Goal: Check status: Check status

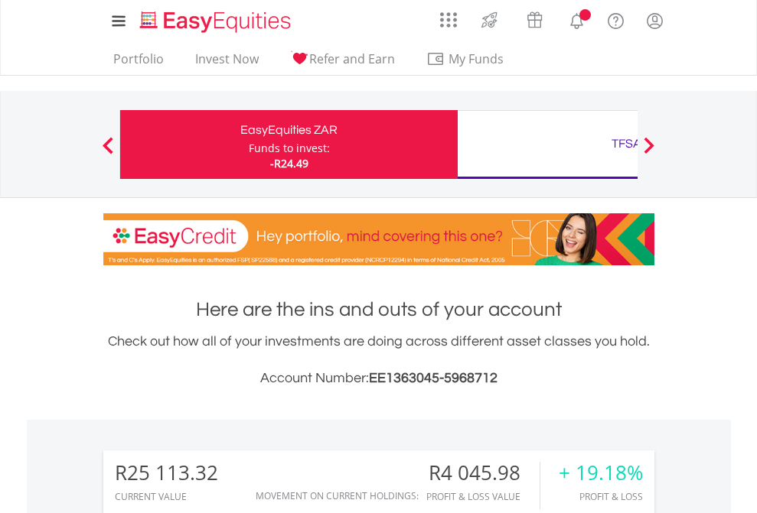
scroll to position [147, 240]
click at [249, 145] on div "Funds to invest:" at bounding box center [289, 148] width 81 height 15
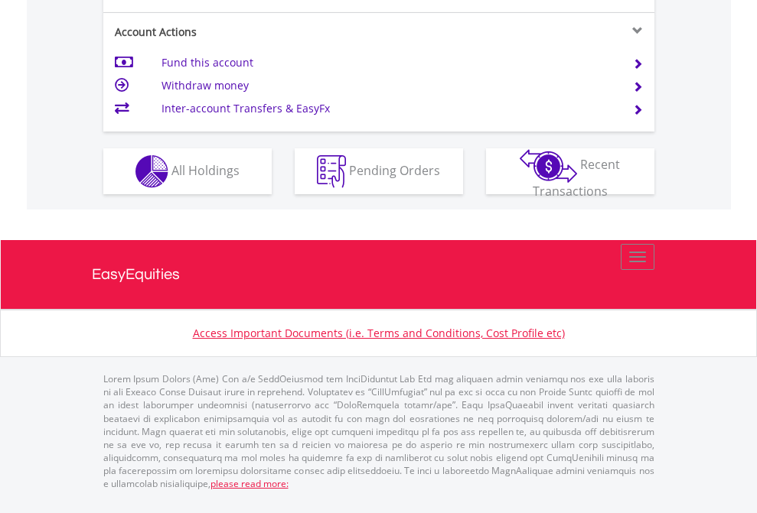
scroll to position [1436, 0]
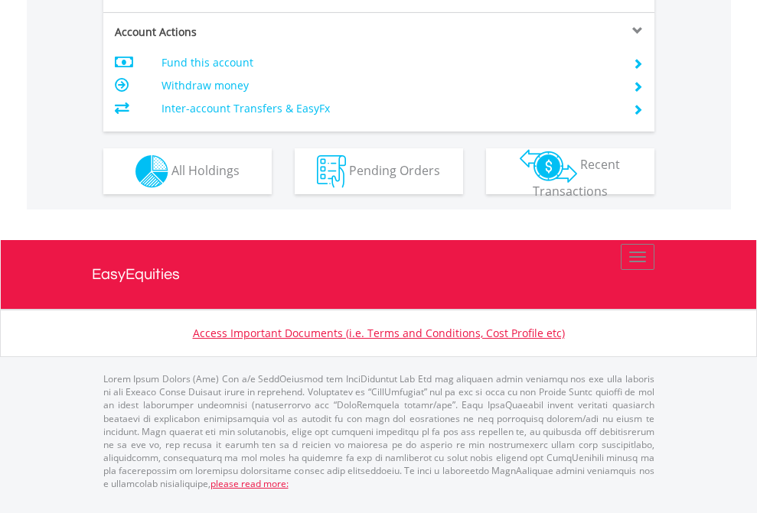
click at [171, 178] on span "All Holdings" at bounding box center [205, 169] width 68 height 17
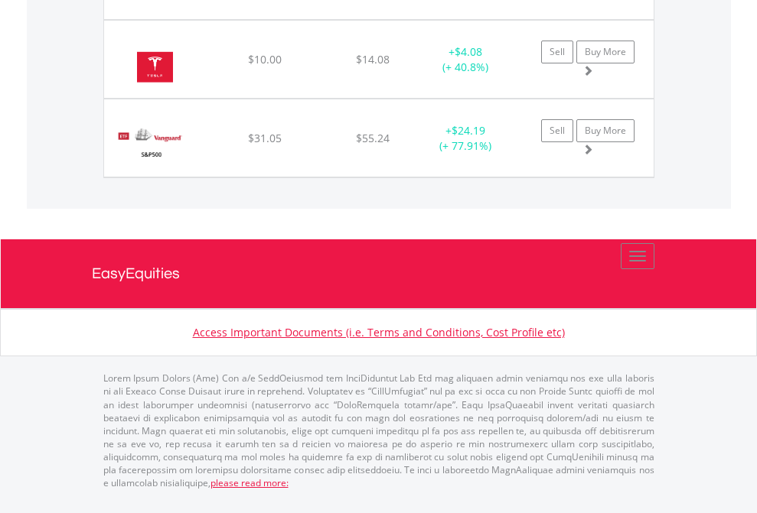
scroll to position [110, 0]
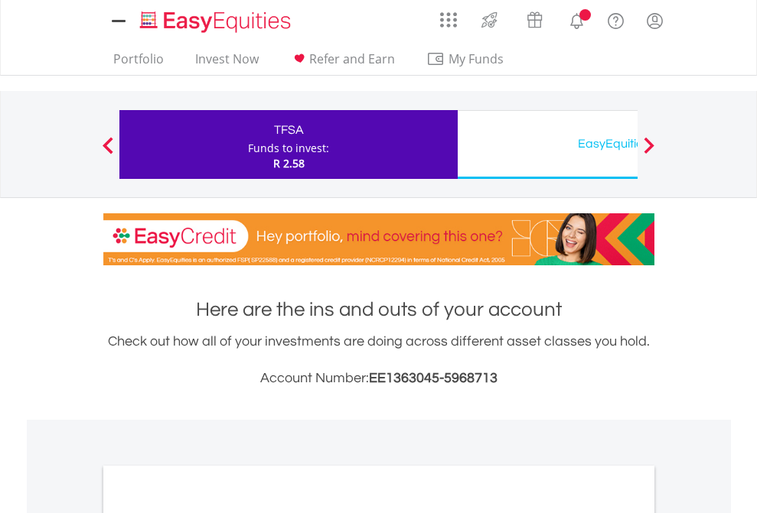
scroll to position [920, 0]
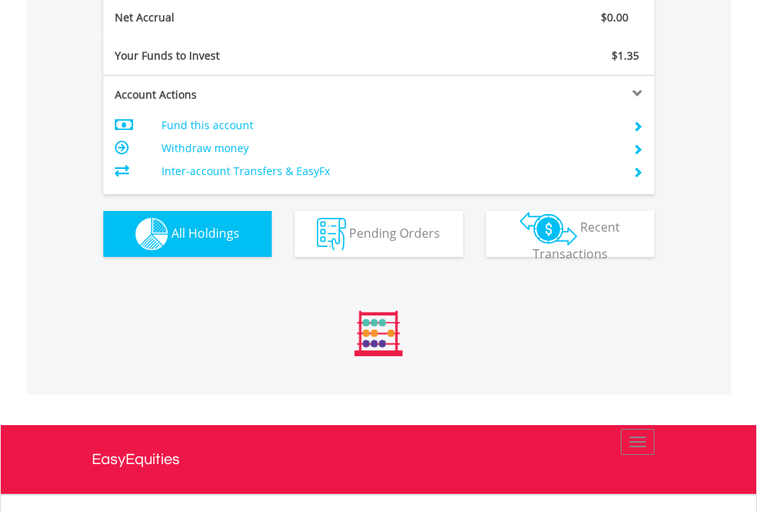
scroll to position [1732, 0]
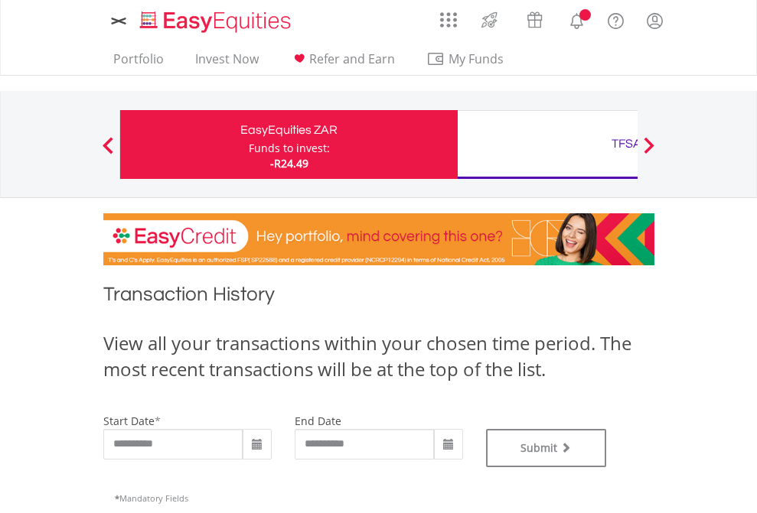
type input "**********"
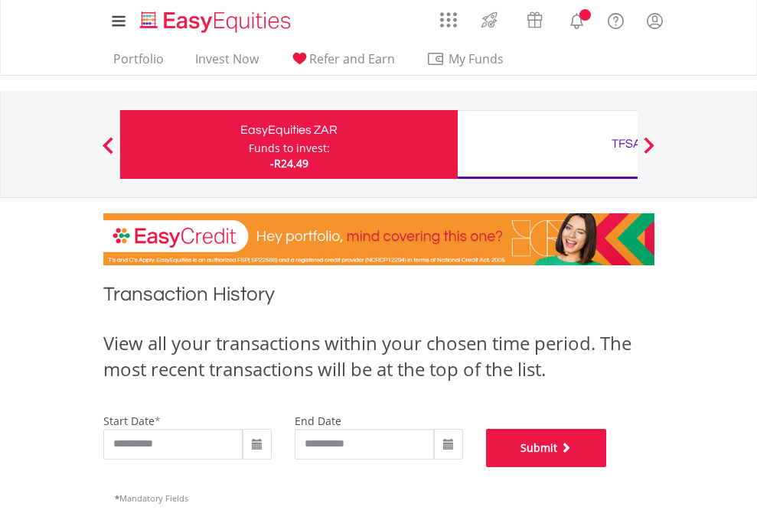
click at [607, 467] on button "Submit" at bounding box center [546, 448] width 121 height 38
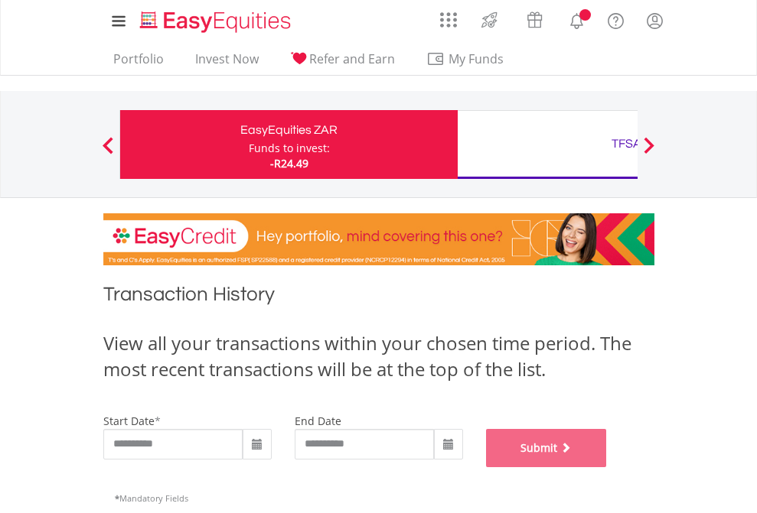
scroll to position [620, 0]
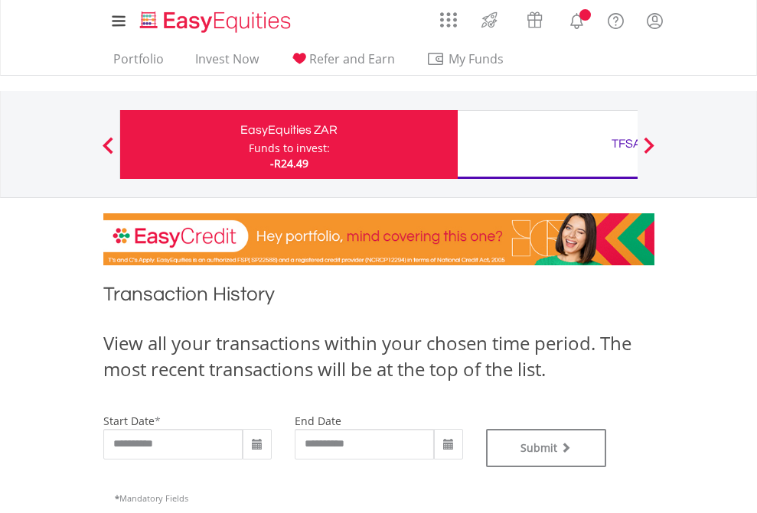
click at [547, 145] on div "TFSA" at bounding box center [626, 143] width 319 height 21
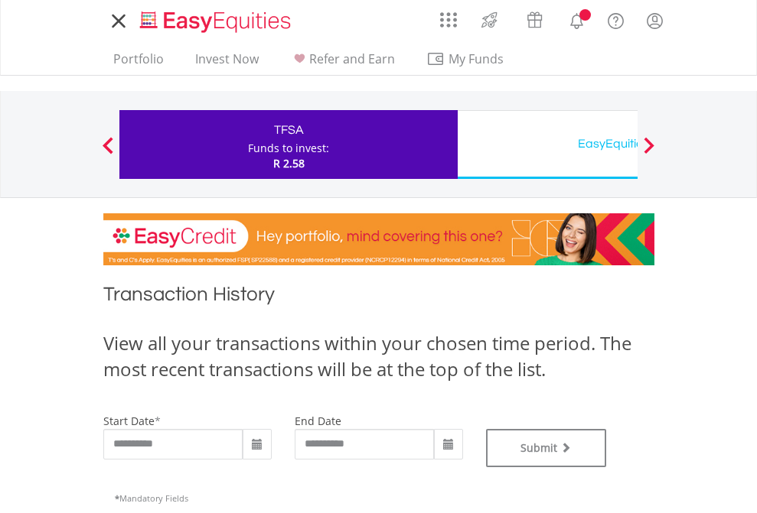
type input "**********"
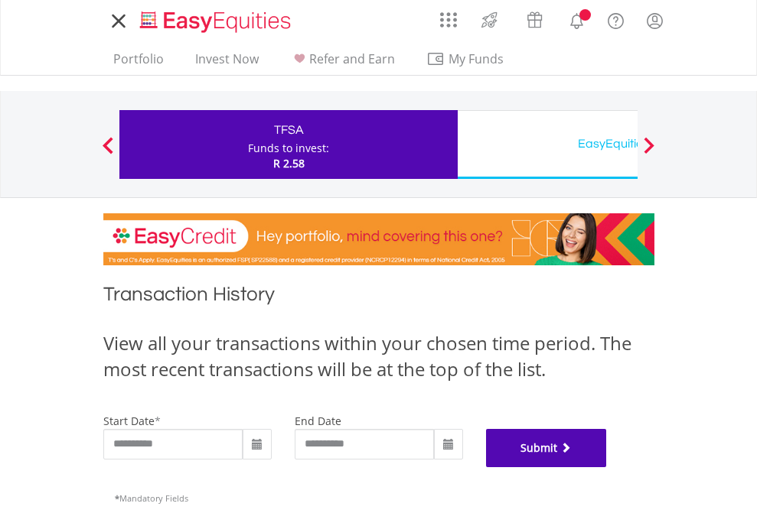
click at [607, 467] on button "Submit" at bounding box center [546, 448] width 121 height 38
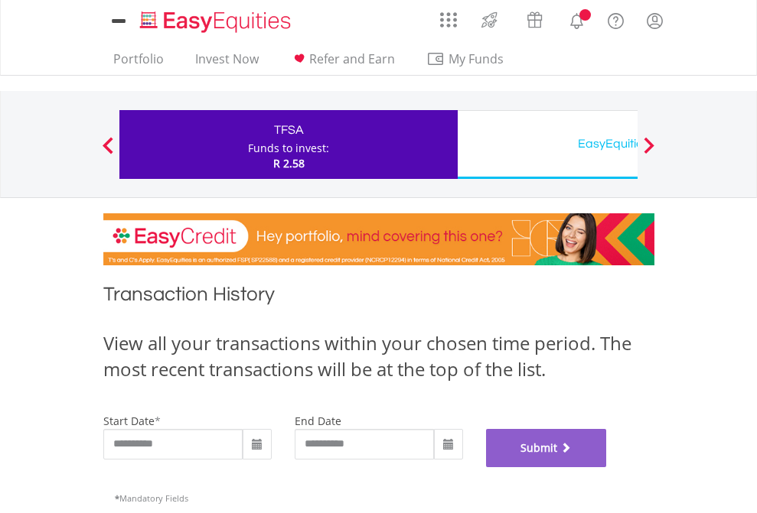
scroll to position [620, 0]
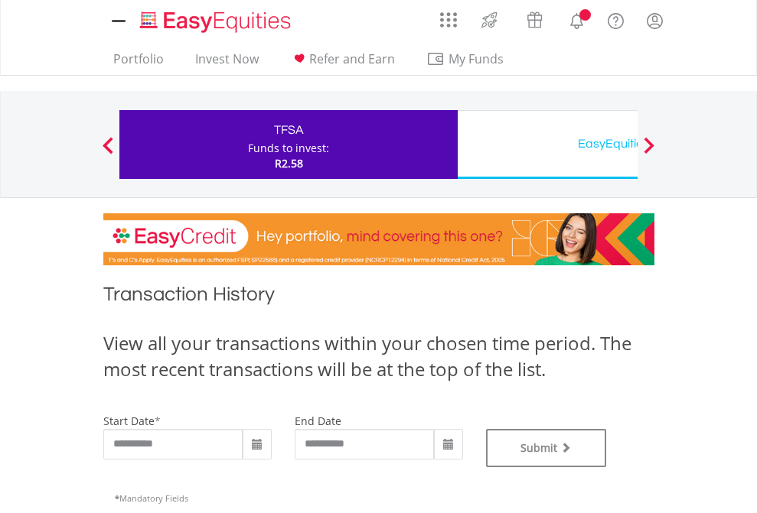
click at [547, 145] on div "EasyEquities USD" at bounding box center [626, 143] width 319 height 21
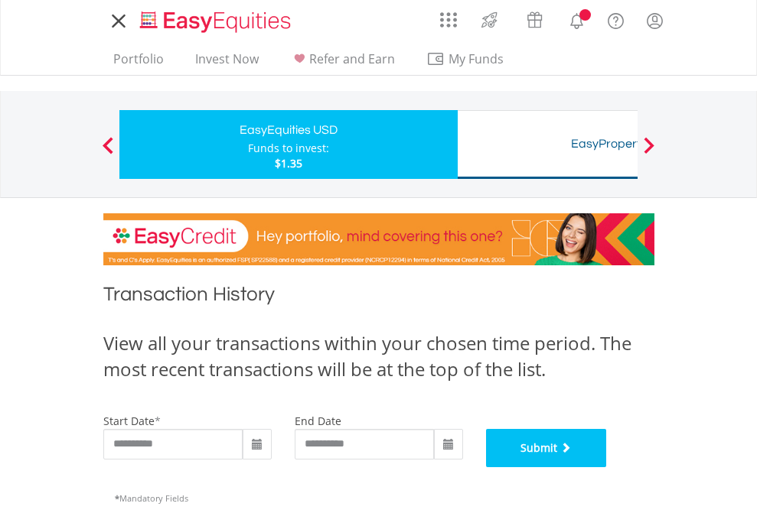
click at [607, 467] on button "Submit" at bounding box center [546, 448] width 121 height 38
